Goal: Task Accomplishment & Management: Manage account settings

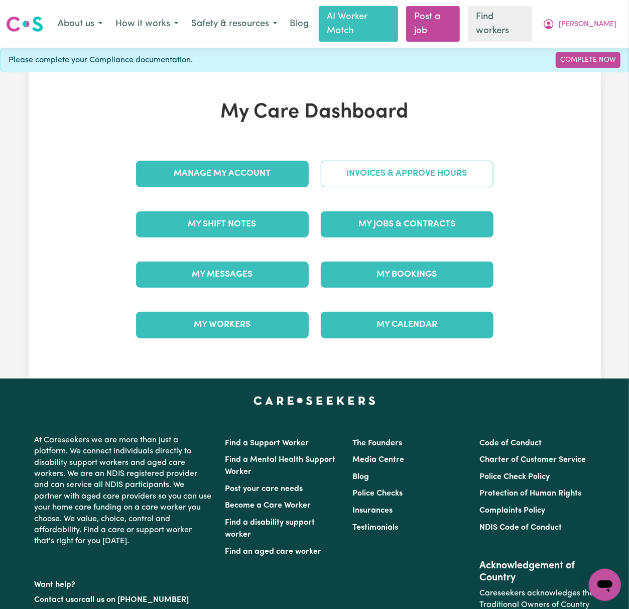
click at [462, 161] on link "Invoices & Approve Hours" at bounding box center [407, 174] width 173 height 26
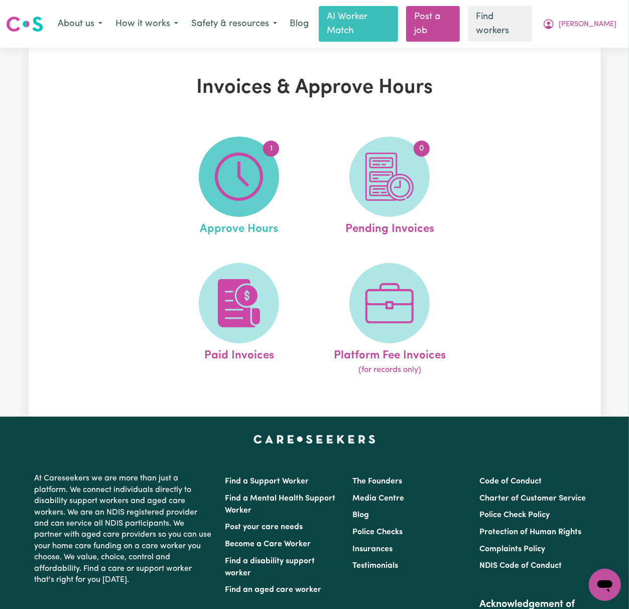
click at [259, 169] on img at bounding box center [239, 177] width 48 height 48
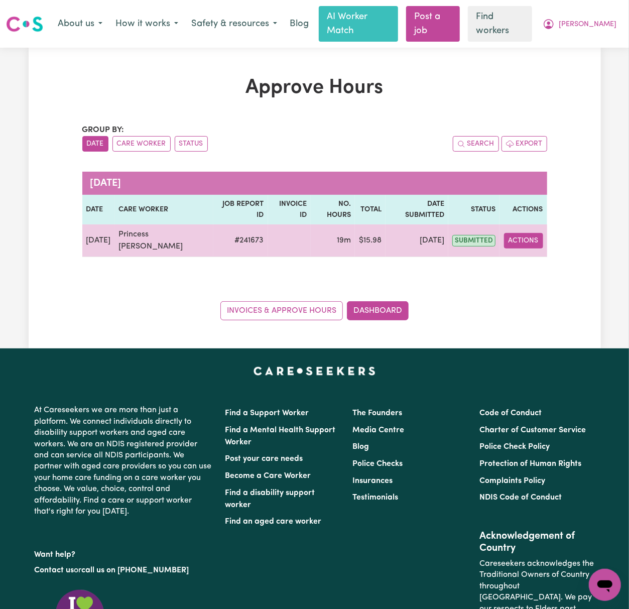
click at [534, 233] on button "Actions" at bounding box center [523, 241] width 39 height 16
click at [542, 254] on link "View Job Report" at bounding box center [548, 264] width 86 height 20
select select "pm"
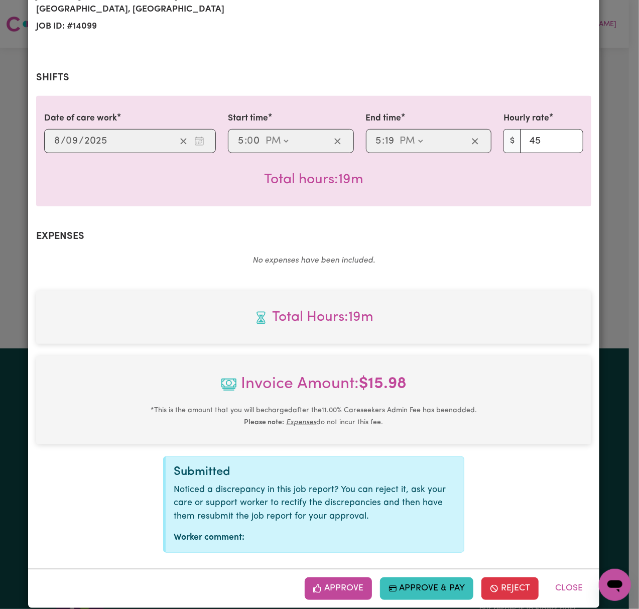
scroll to position [180, 0]
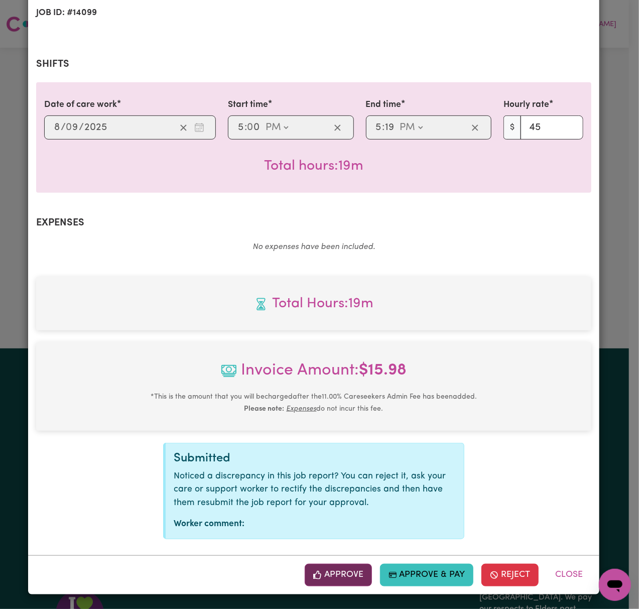
drag, startPoint x: 346, startPoint y: 584, endPoint x: 351, endPoint y: 578, distance: 8.2
click at [346, 584] on button "Approve" at bounding box center [338, 574] width 67 height 22
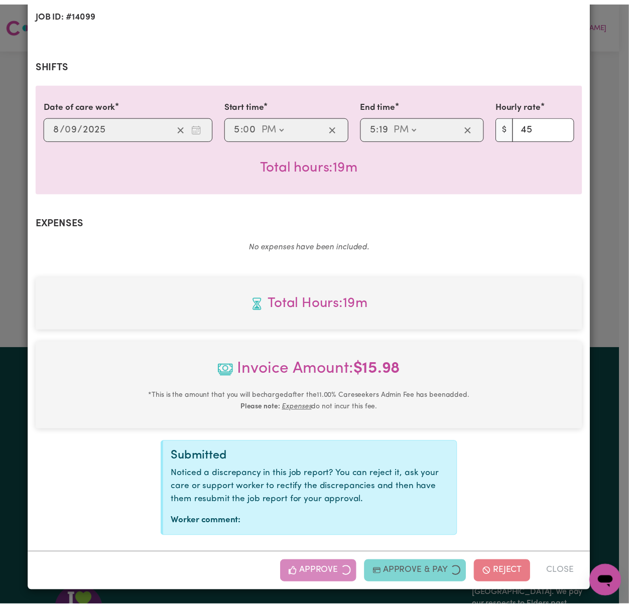
scroll to position [18, 0]
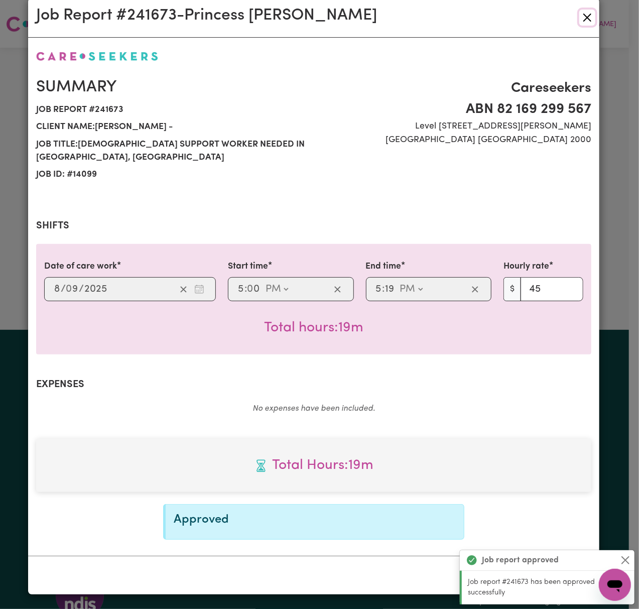
click at [581, 18] on button "Close" at bounding box center [587, 18] width 16 height 16
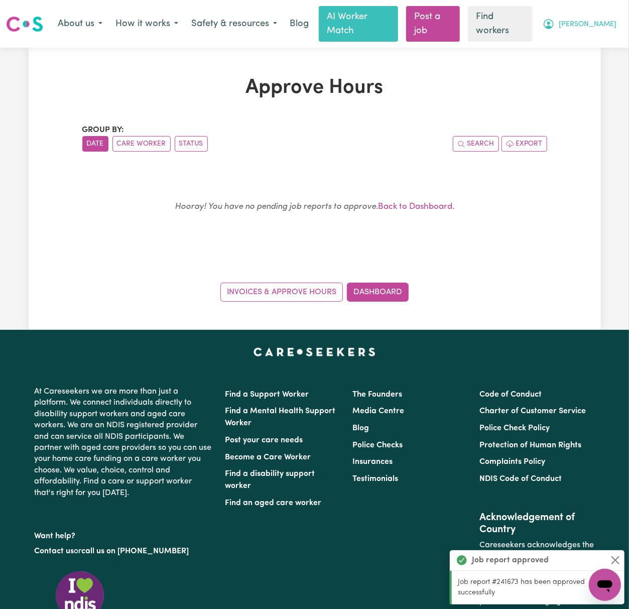
click at [605, 19] on span "[PERSON_NAME]" at bounding box center [587, 24] width 58 height 11
click at [606, 36] on link "My Dashboard" at bounding box center [582, 45] width 79 height 19
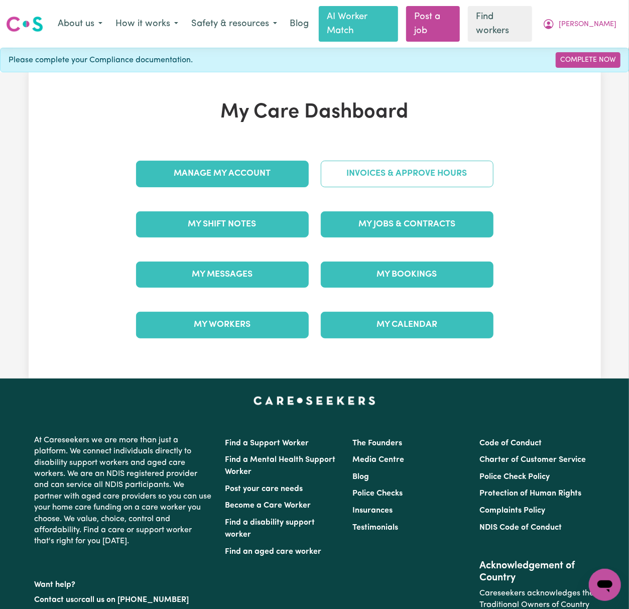
click at [472, 163] on link "Invoices & Approve Hours" at bounding box center [407, 174] width 173 height 26
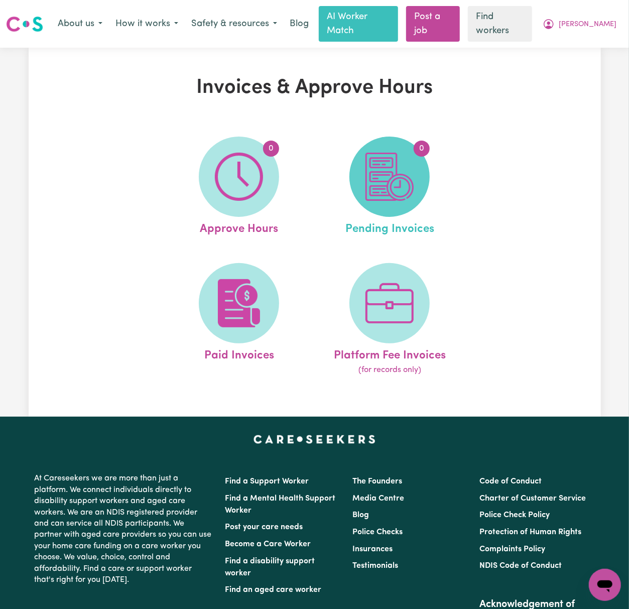
click at [415, 160] on span "0" at bounding box center [389, 176] width 80 height 80
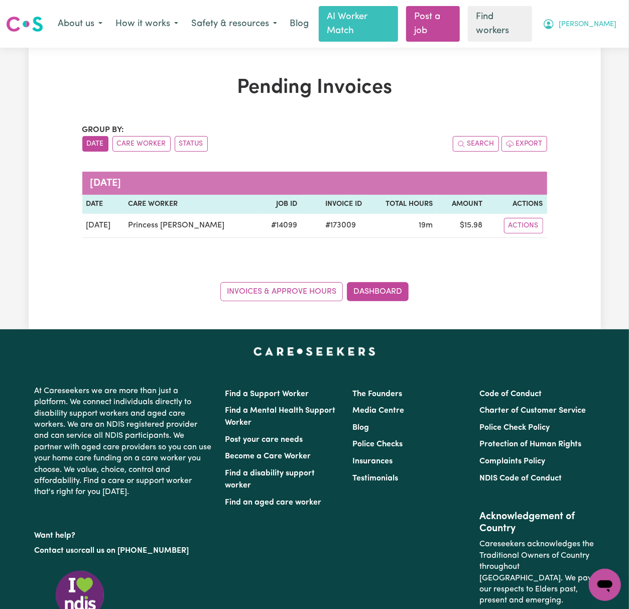
click at [602, 25] on button "[PERSON_NAME]" at bounding box center [579, 24] width 87 height 21
click at [596, 44] on link "My Dashboard" at bounding box center [582, 45] width 79 height 19
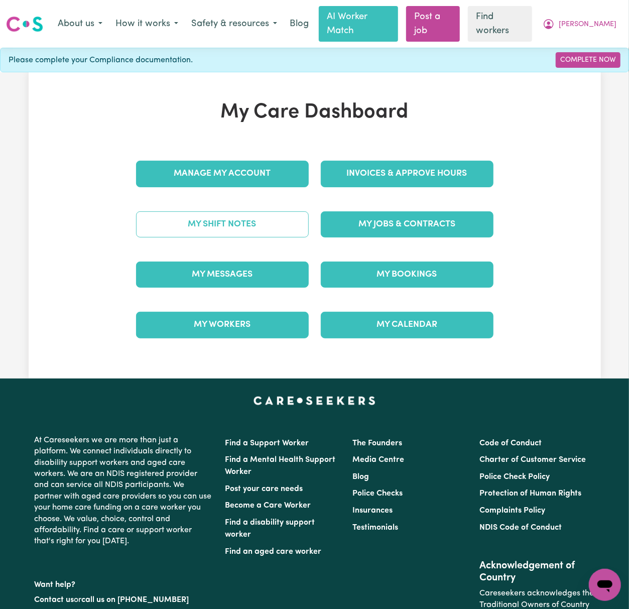
click at [207, 212] on link "My Shift Notes" at bounding box center [222, 224] width 173 height 26
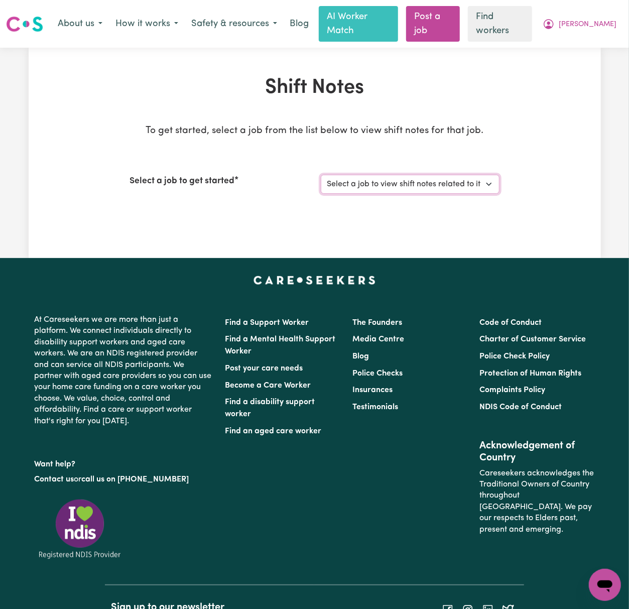
drag, startPoint x: 360, startPoint y: 169, endPoint x: 360, endPoint y: 179, distance: 10.5
click at [360, 175] on select "Select a job to view shift notes related to it... [DEMOGRAPHIC_DATA] Support Wo…" at bounding box center [410, 184] width 179 height 19
select select "14099"
click at [321, 175] on select "Select a job to view shift notes related to it... [DEMOGRAPHIC_DATA] Support Wo…" at bounding box center [410, 184] width 179 height 19
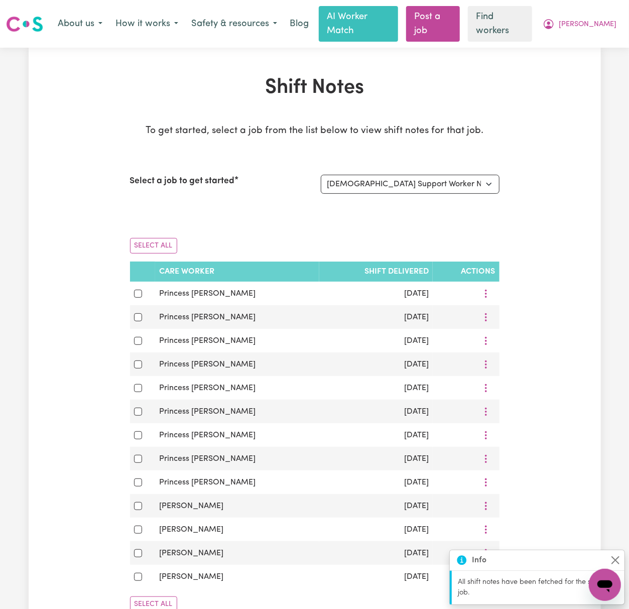
drag, startPoint x: 59, startPoint y: 148, endPoint x: 75, endPoint y: 163, distance: 21.7
click at [59, 148] on div "Shift Notes To get started, select a job from the list below to view shift note…" at bounding box center [315, 348] width 572 height 544
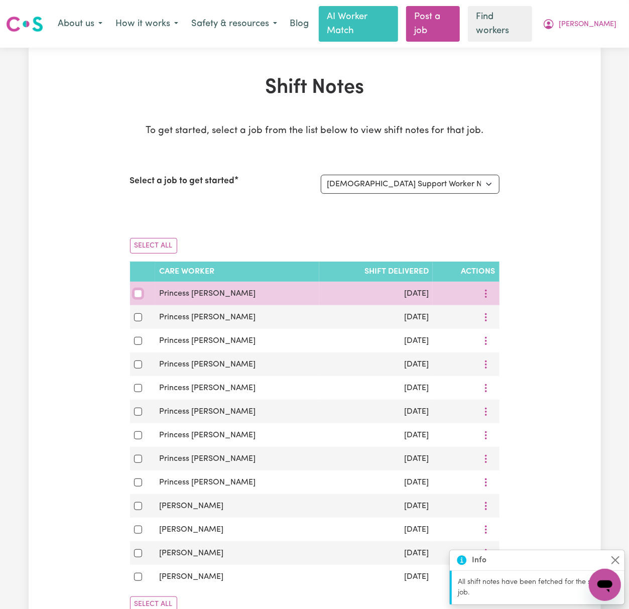
click at [136, 289] on input "checkbox" at bounding box center [138, 293] width 8 height 8
checkbox input "true"
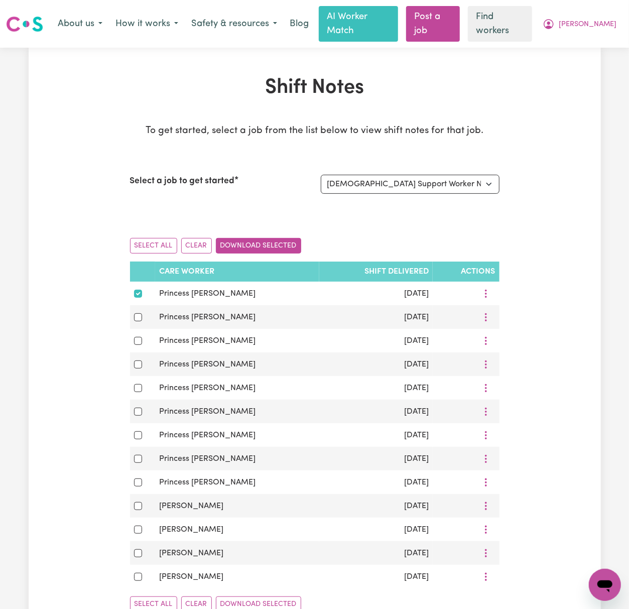
click at [281, 238] on button "Download Selected" at bounding box center [258, 246] width 85 height 16
drag, startPoint x: 596, startPoint y: 7, endPoint x: 601, endPoint y: 17, distance: 11.2
click at [597, 14] on button "[PERSON_NAME]" at bounding box center [579, 24] width 87 height 21
click at [602, 19] on span "[PERSON_NAME]" at bounding box center [587, 24] width 58 height 11
click at [606, 19] on span "[PERSON_NAME]" at bounding box center [587, 24] width 58 height 11
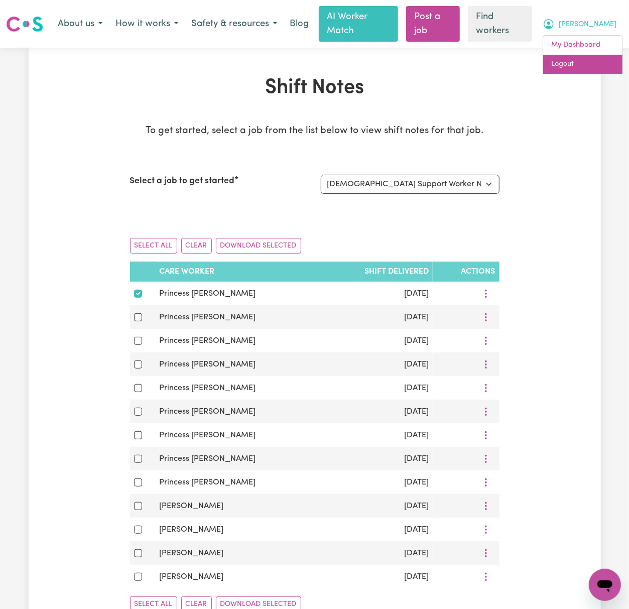
click at [599, 57] on link "Logout" at bounding box center [582, 64] width 79 height 19
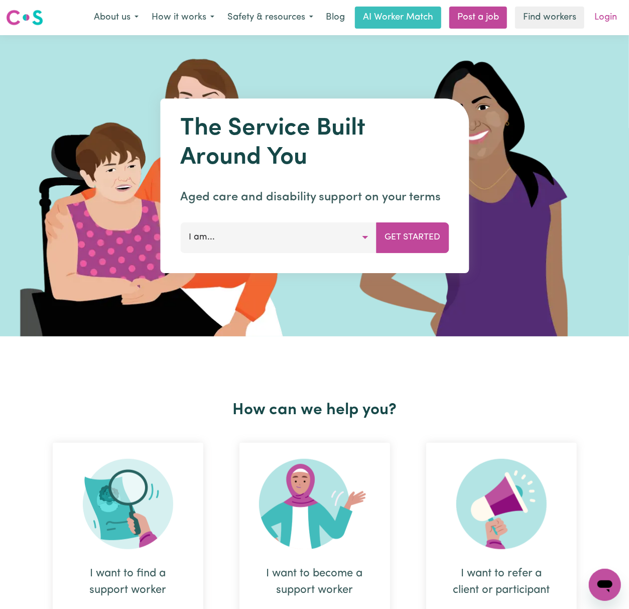
click at [607, 21] on link "Login" at bounding box center [605, 18] width 35 height 22
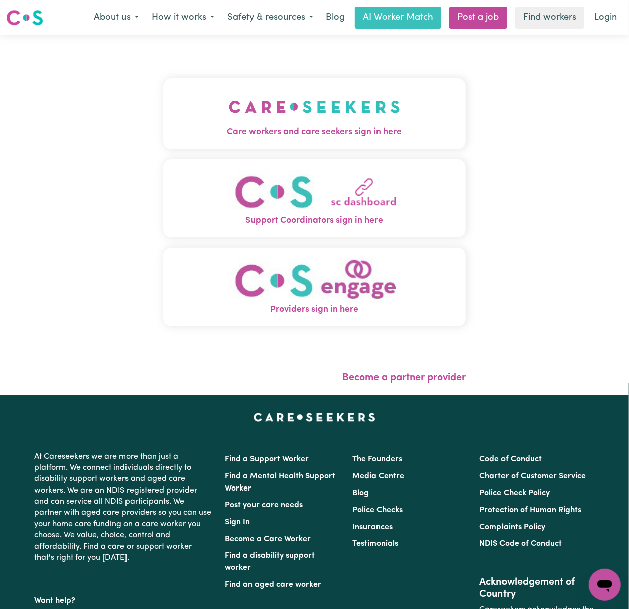
drag, startPoint x: 241, startPoint y: 143, endPoint x: 258, endPoint y: 135, distance: 19.1
click at [245, 143] on button "Care workers and care seekers sign in here" at bounding box center [314, 113] width 302 height 70
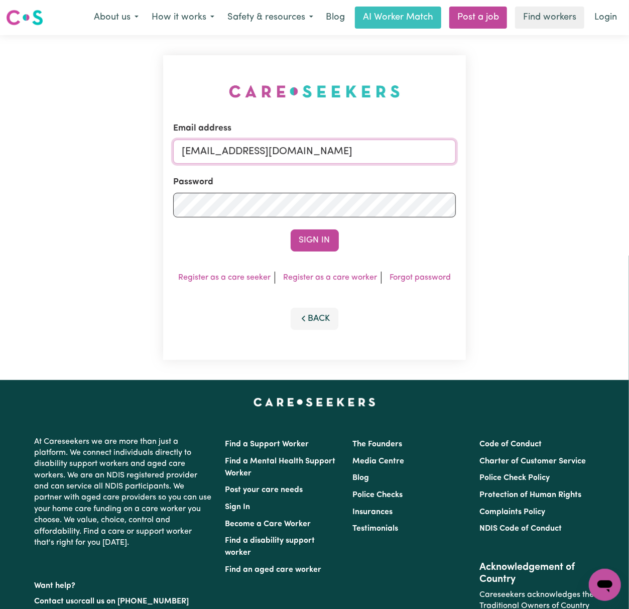
drag, startPoint x: 234, startPoint y: 145, endPoint x: 869, endPoint y: 145, distance: 635.1
click at [628, 145] on html "Menu About us How it works Safety & resources Blog AI Worker Match Post a job F…" at bounding box center [314, 405] width 629 height 811
paste input "AretaCarewing"
type input "[EMAIL_ADDRESS][DOMAIN_NAME]"
click at [290, 229] on button "Sign In" at bounding box center [314, 240] width 48 height 22
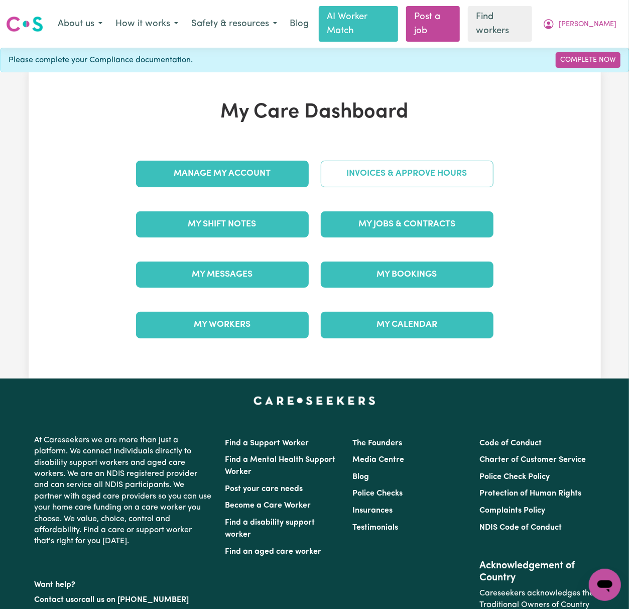
click at [412, 165] on link "Invoices & Approve Hours" at bounding box center [407, 174] width 173 height 26
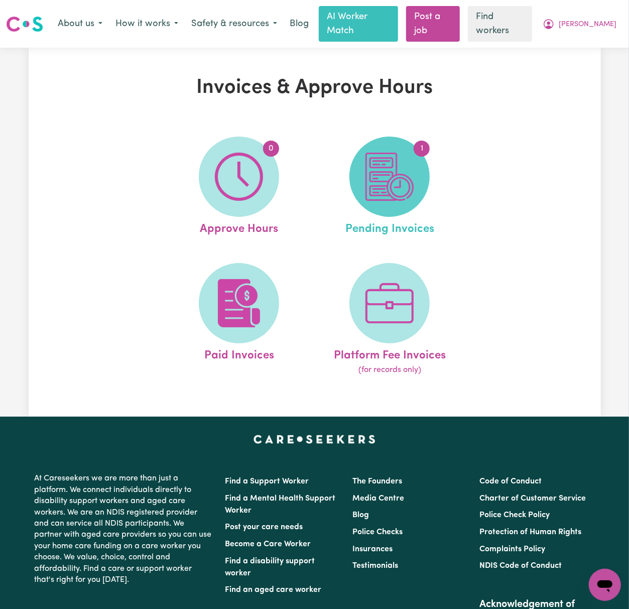
click at [406, 163] on img at bounding box center [389, 177] width 48 height 48
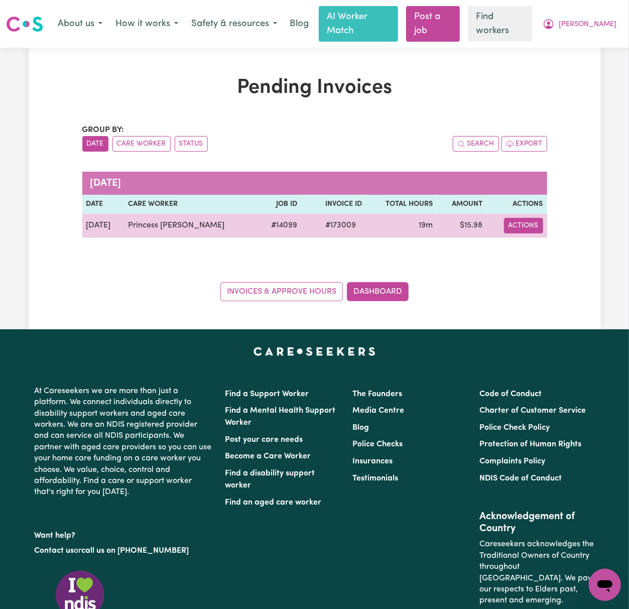
click at [534, 218] on button "Actions" at bounding box center [523, 226] width 39 height 16
click at [558, 239] on link "Download Invoice" at bounding box center [554, 249] width 92 height 20
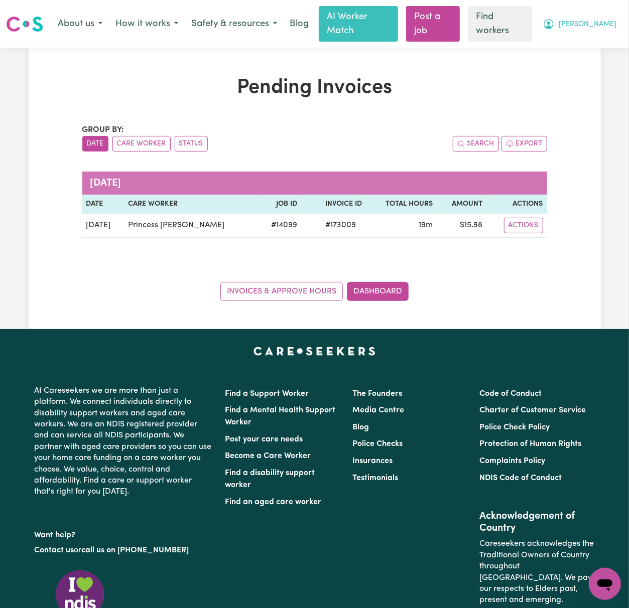
click at [607, 19] on span "[PERSON_NAME]" at bounding box center [587, 24] width 58 height 11
click at [361, 285] on link "Dashboard" at bounding box center [378, 291] width 62 height 19
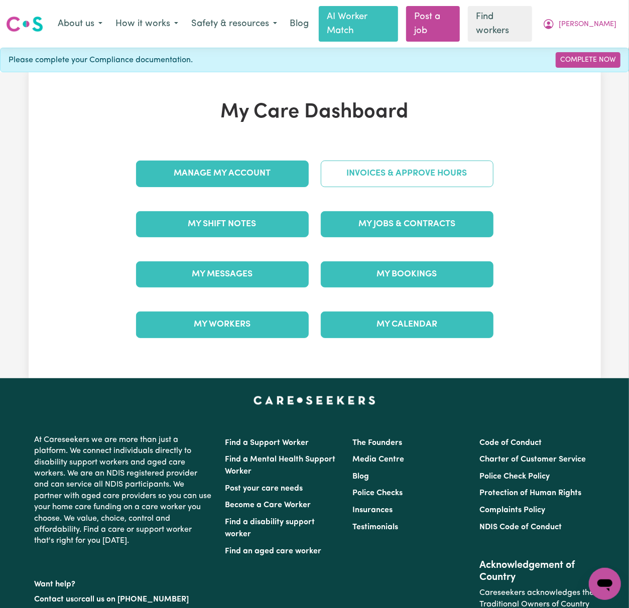
click at [376, 167] on link "Invoices & Approve Hours" at bounding box center [407, 174] width 173 height 26
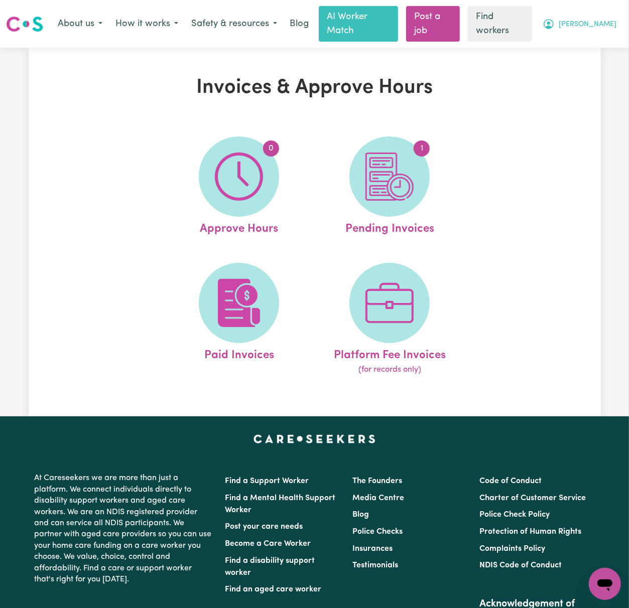
click at [554, 24] on icon "My Account" at bounding box center [548, 24] width 12 height 12
click at [590, 43] on link "My Dashboard" at bounding box center [582, 45] width 79 height 19
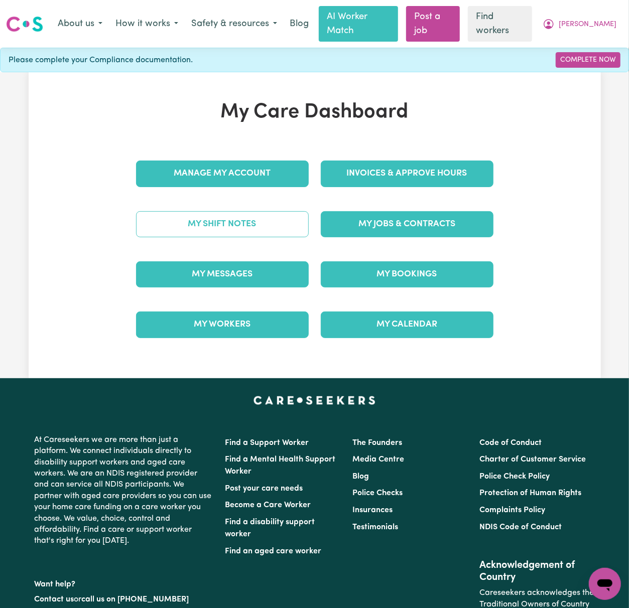
click at [257, 217] on link "My Shift Notes" at bounding box center [222, 224] width 173 height 26
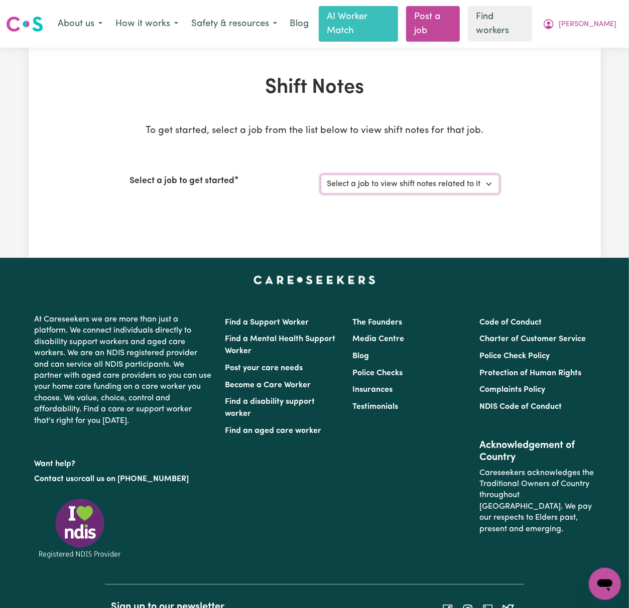
drag, startPoint x: 404, startPoint y: 173, endPoint x: 406, endPoint y: 179, distance: 6.8
click at [404, 175] on select "Select a job to view shift notes related to it... [DEMOGRAPHIC_DATA] Support Wo…" at bounding box center [410, 184] width 179 height 19
select select "14099"
click at [321, 175] on select "Select a job to view shift notes related to it... [DEMOGRAPHIC_DATA] Support Wo…" at bounding box center [410, 184] width 179 height 19
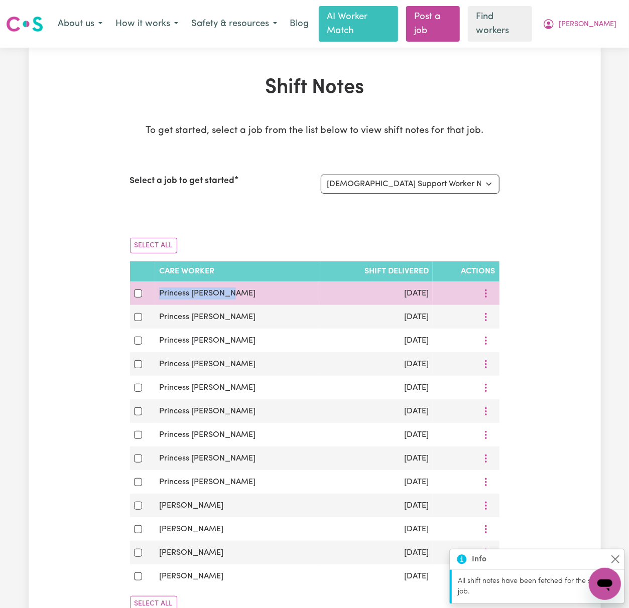
drag, startPoint x: 249, startPoint y: 281, endPoint x: 205, endPoint y: 283, distance: 44.7
click at [157, 281] on td "Princess [PERSON_NAME]" at bounding box center [237, 293] width 164 height 24
copy span "Princess [PERSON_NAME]"
drag, startPoint x: 367, startPoint y: 283, endPoint x: 429, endPoint y: 284, distance: 62.2
click at [429, 284] on tr "Princess Dawo Dawo [DATE]" at bounding box center [314, 293] width 369 height 24
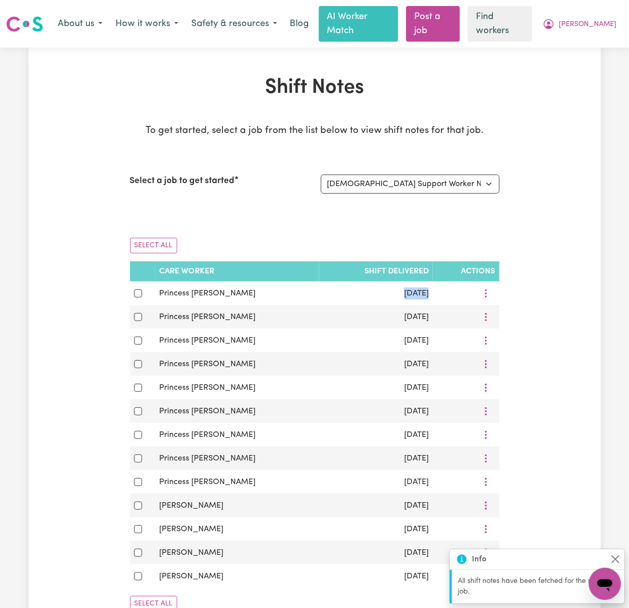
copy tr "[DATE]"
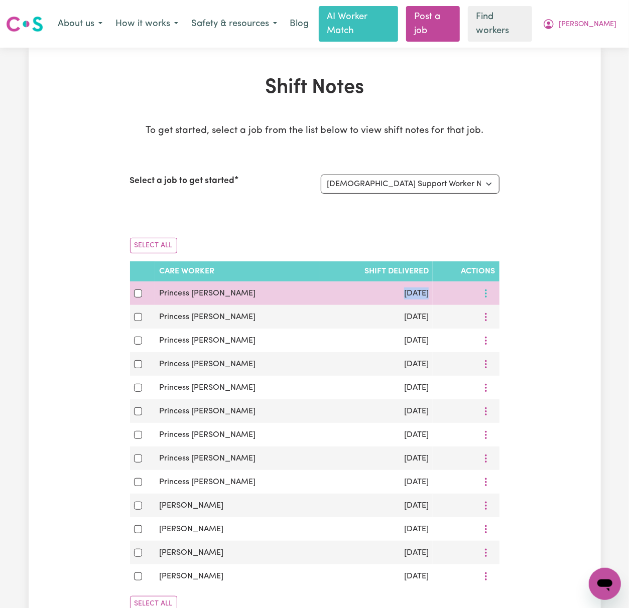
click at [481, 288] on icon "More options" at bounding box center [486, 293] width 10 height 10
click at [495, 328] on link "Download" at bounding box center [523, 338] width 83 height 20
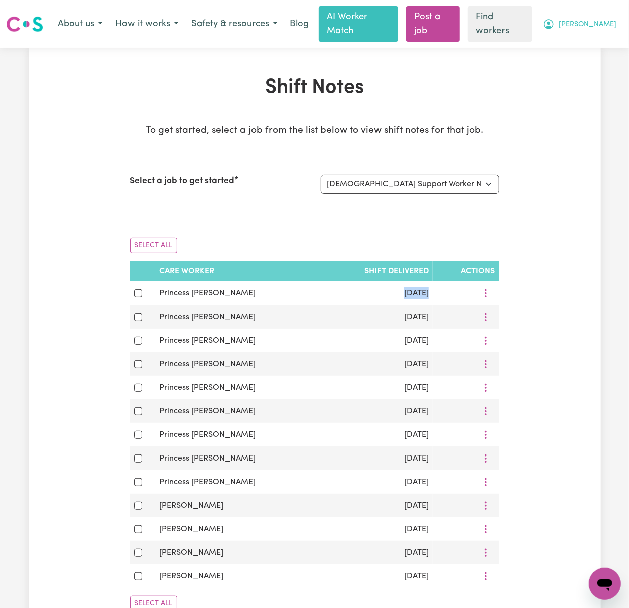
click at [608, 19] on span "[PERSON_NAME]" at bounding box center [587, 24] width 58 height 11
click at [599, 55] on link "Logout" at bounding box center [582, 64] width 79 height 19
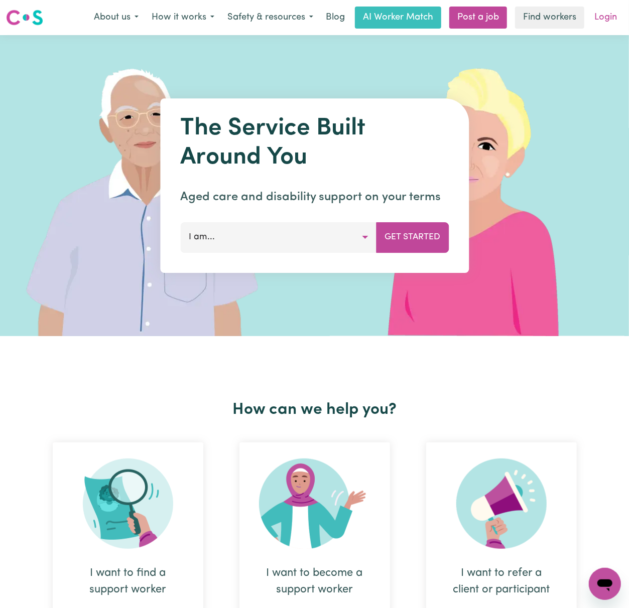
click at [604, 18] on link "Login" at bounding box center [605, 18] width 35 height 22
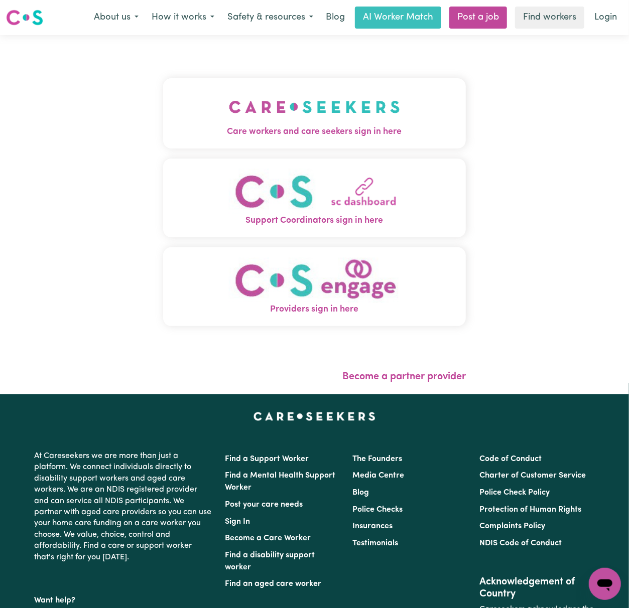
click at [344, 101] on button "Care workers and care seekers sign in here" at bounding box center [314, 113] width 302 height 70
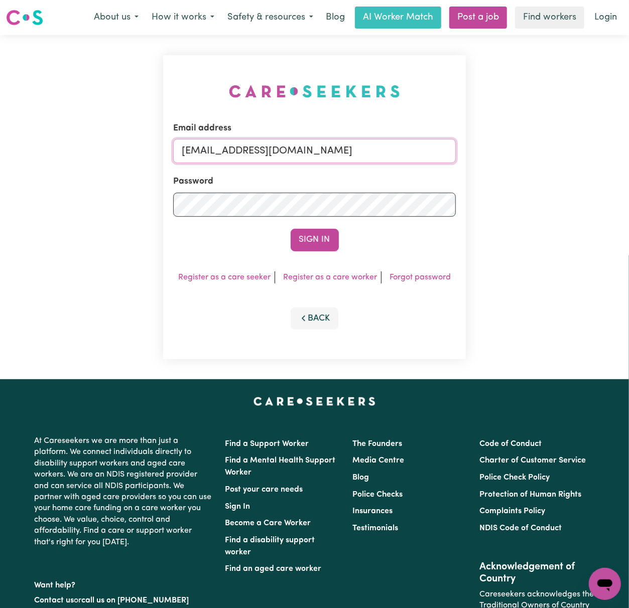
drag, startPoint x: 239, startPoint y: 142, endPoint x: 520, endPoint y: 146, distance: 281.0
click at [520, 146] on div "Email address [EMAIL_ADDRESS][DOMAIN_NAME] Password Sign In Register as a care …" at bounding box center [314, 207] width 629 height 344
paste input "[EMAIL_ADDRESS][DOMAIN_NAME]"
type input "[EMAIL_ADDRESS][DOMAIN_NAME]"
click at [290, 229] on button "Sign In" at bounding box center [314, 240] width 48 height 22
